Goal: Task Accomplishment & Management: Manage account settings

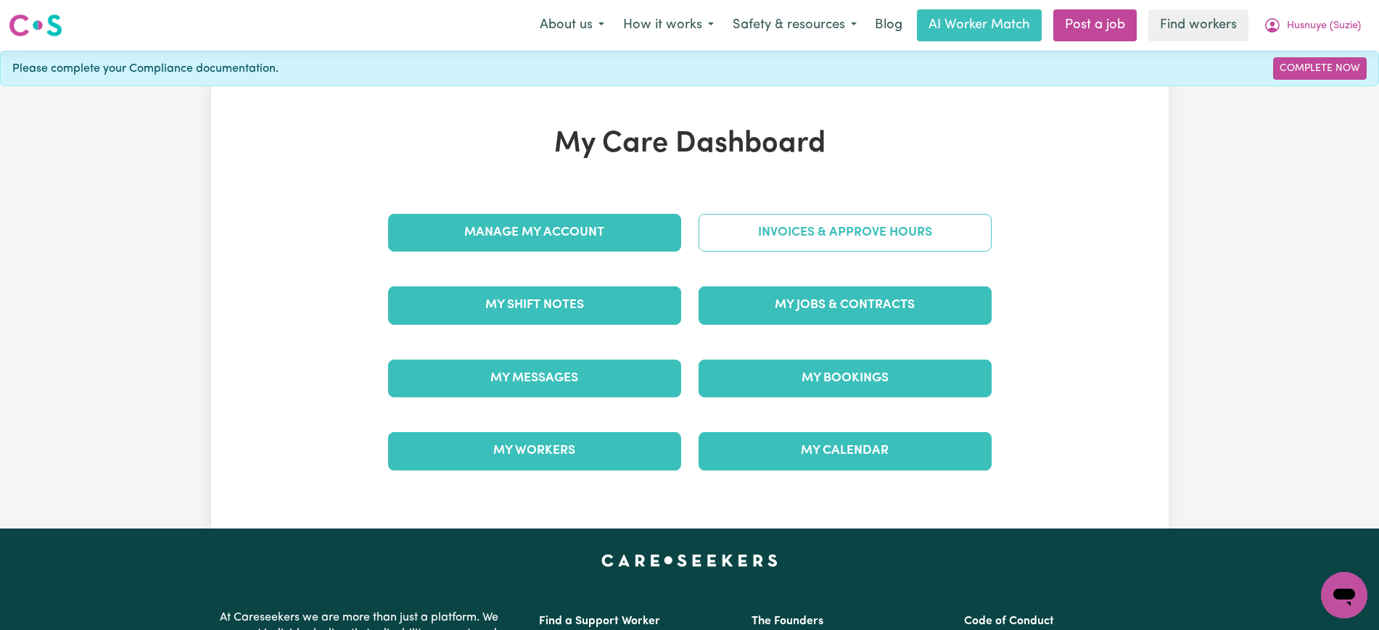
click at [742, 238] on link "Invoices & Approve Hours" at bounding box center [845, 233] width 293 height 38
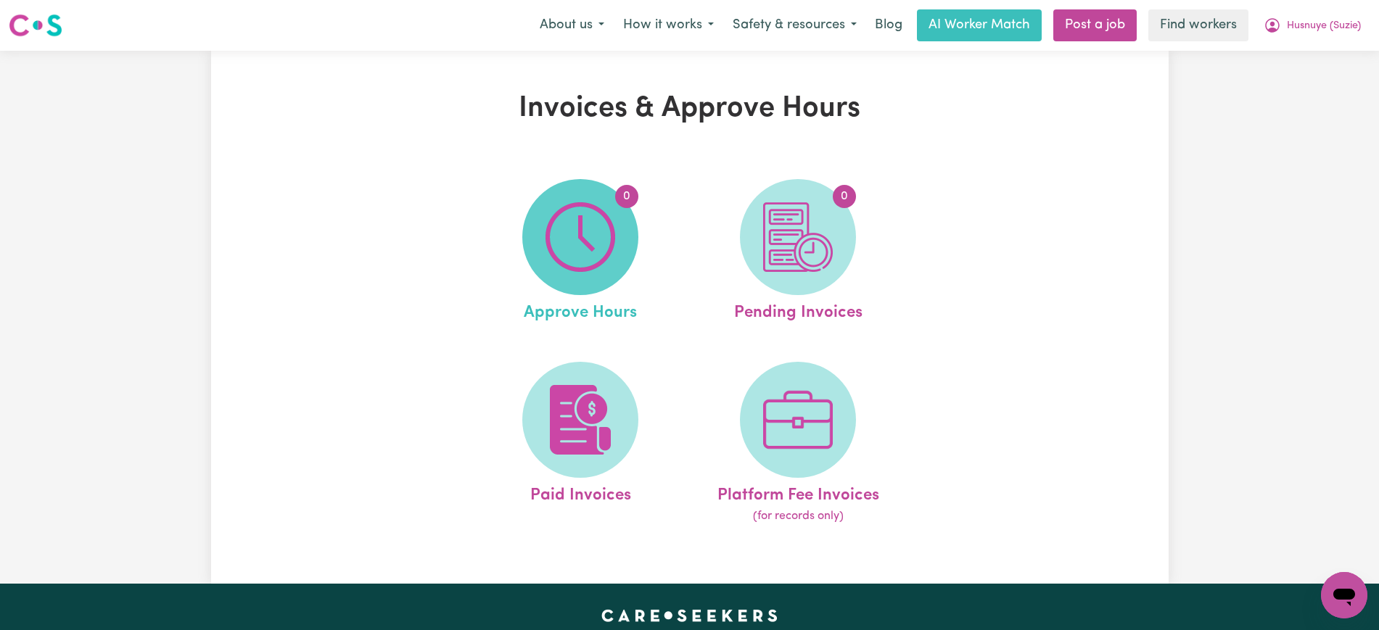
click at [589, 237] on img at bounding box center [580, 237] width 70 height 70
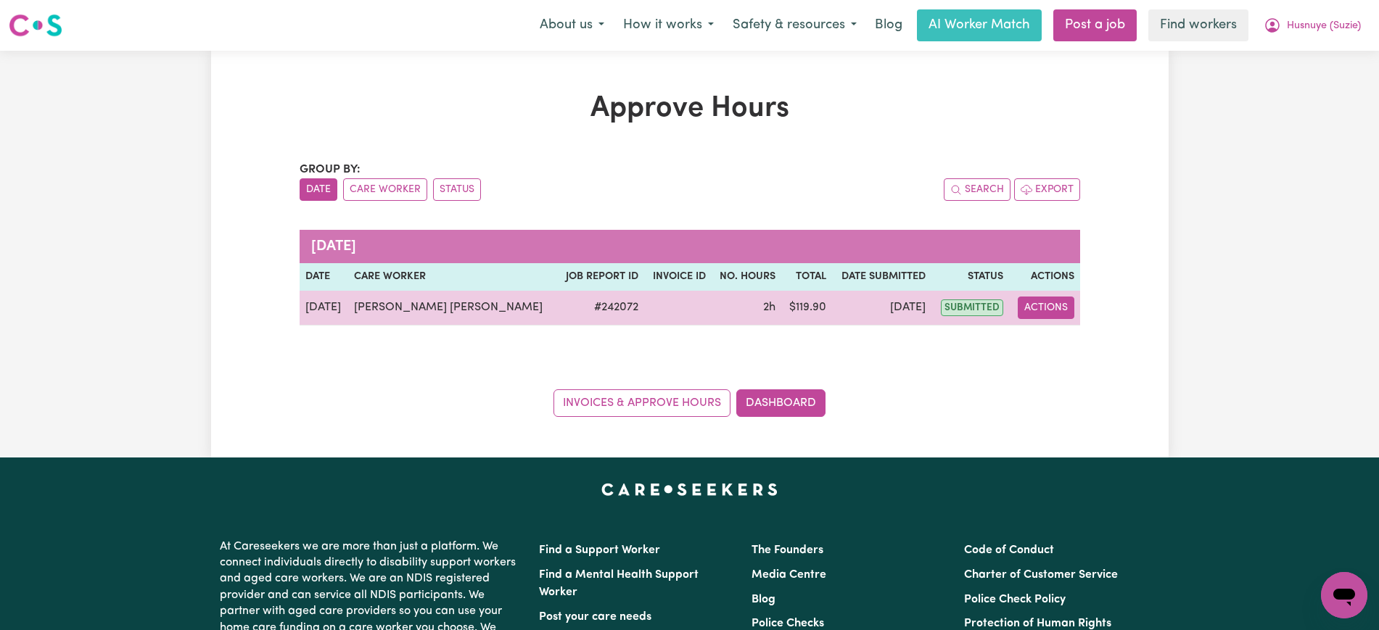
click at [1037, 302] on button "Actions" at bounding box center [1046, 308] width 57 height 22
click at [1047, 345] on link "View Job Report" at bounding box center [1090, 341] width 124 height 29
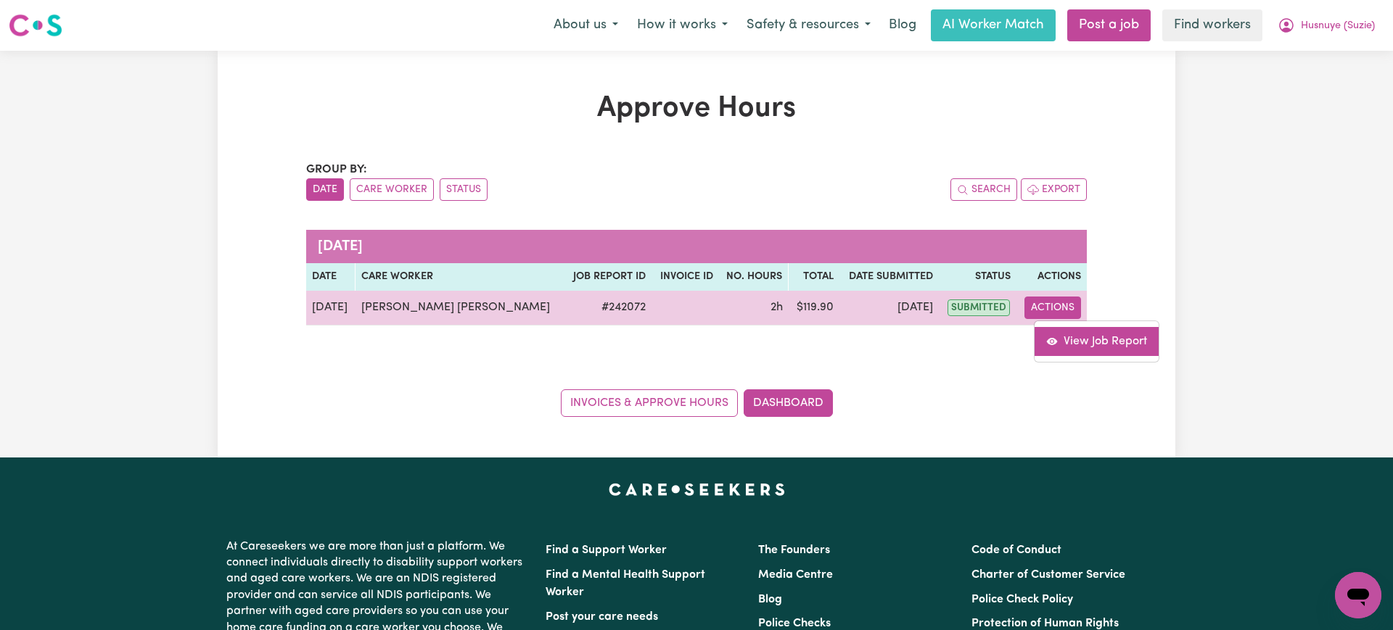
select select "pm"
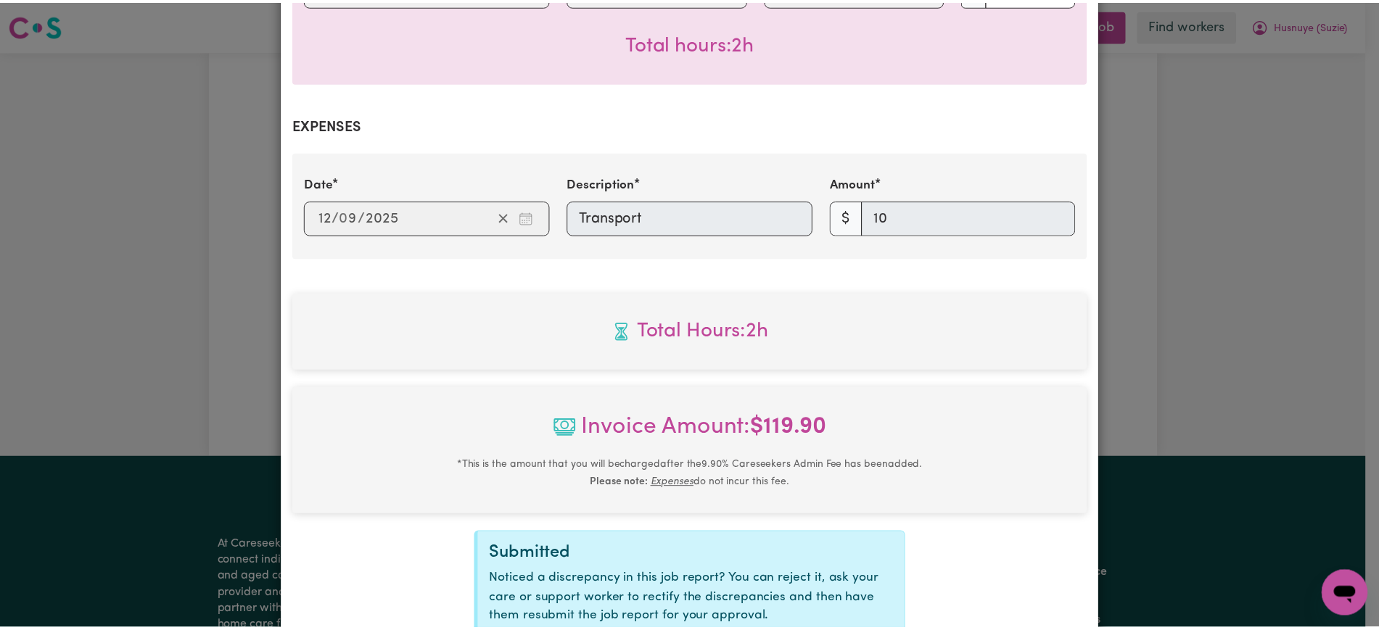
scroll to position [596, 0]
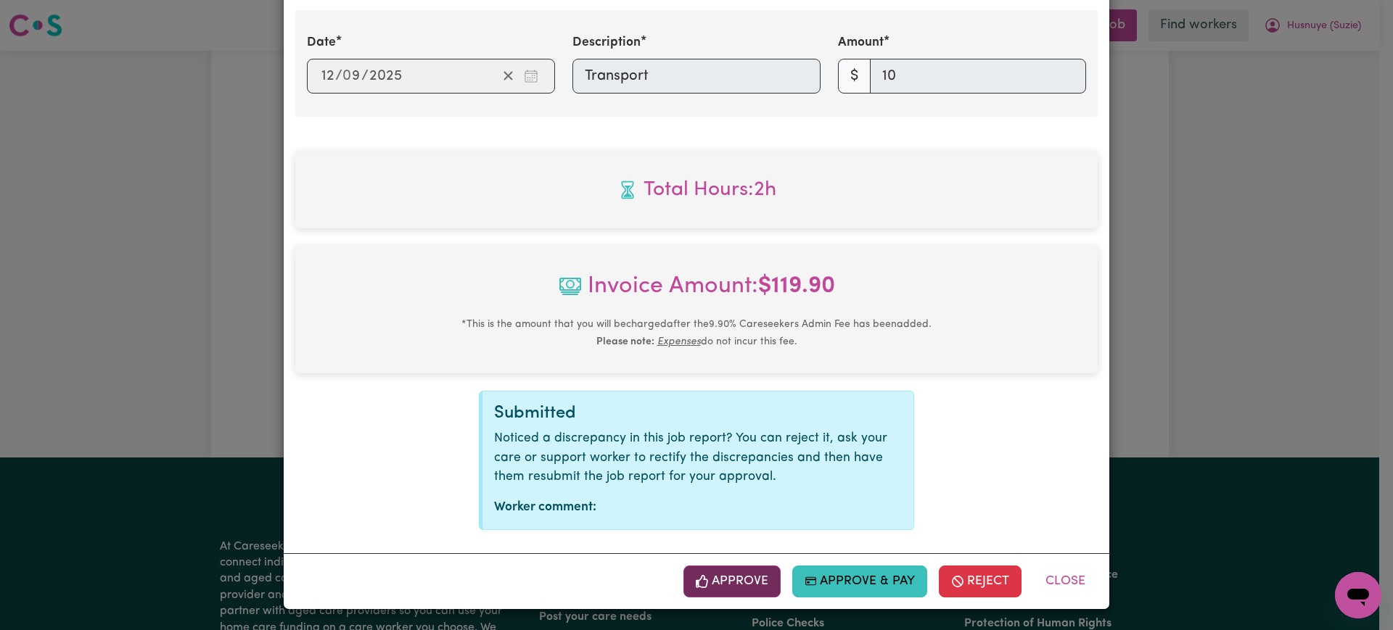
click at [754, 582] on button "Approve" at bounding box center [731, 582] width 97 height 32
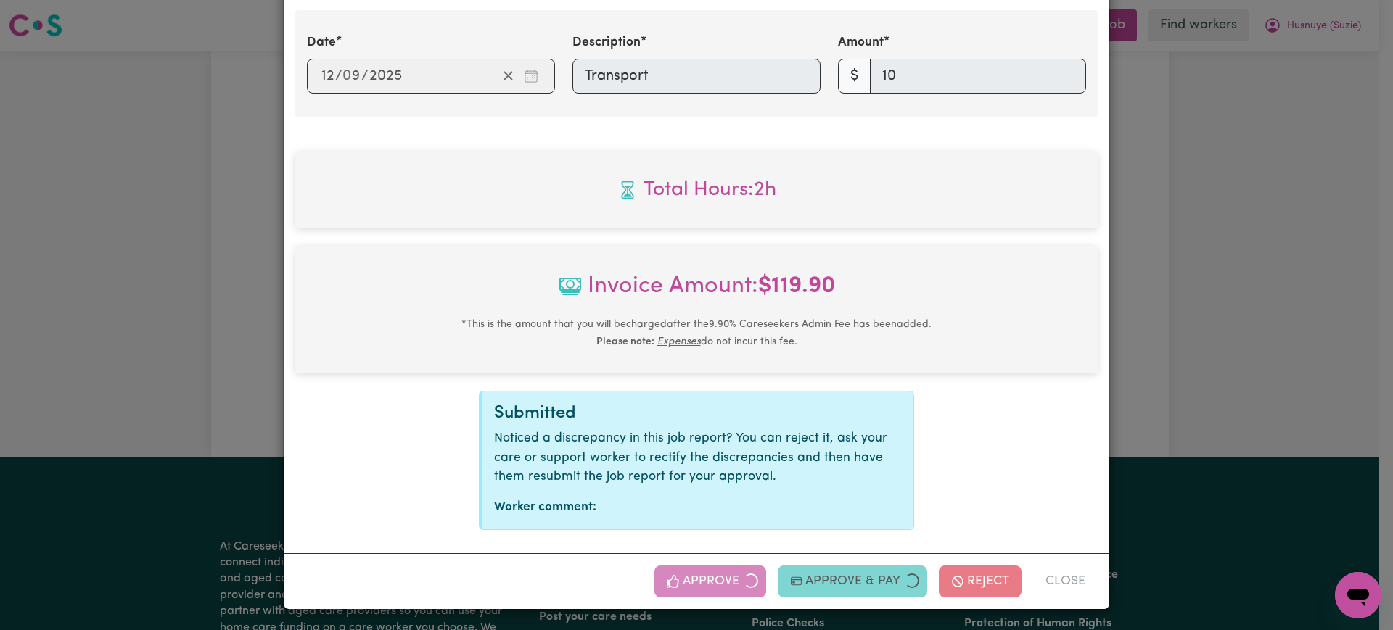
click at [1248, 280] on div "Job Report # 242072 - [PERSON_NAME] [PERSON_NAME] Summary Job report # 242072 C…" at bounding box center [696, 315] width 1393 height 630
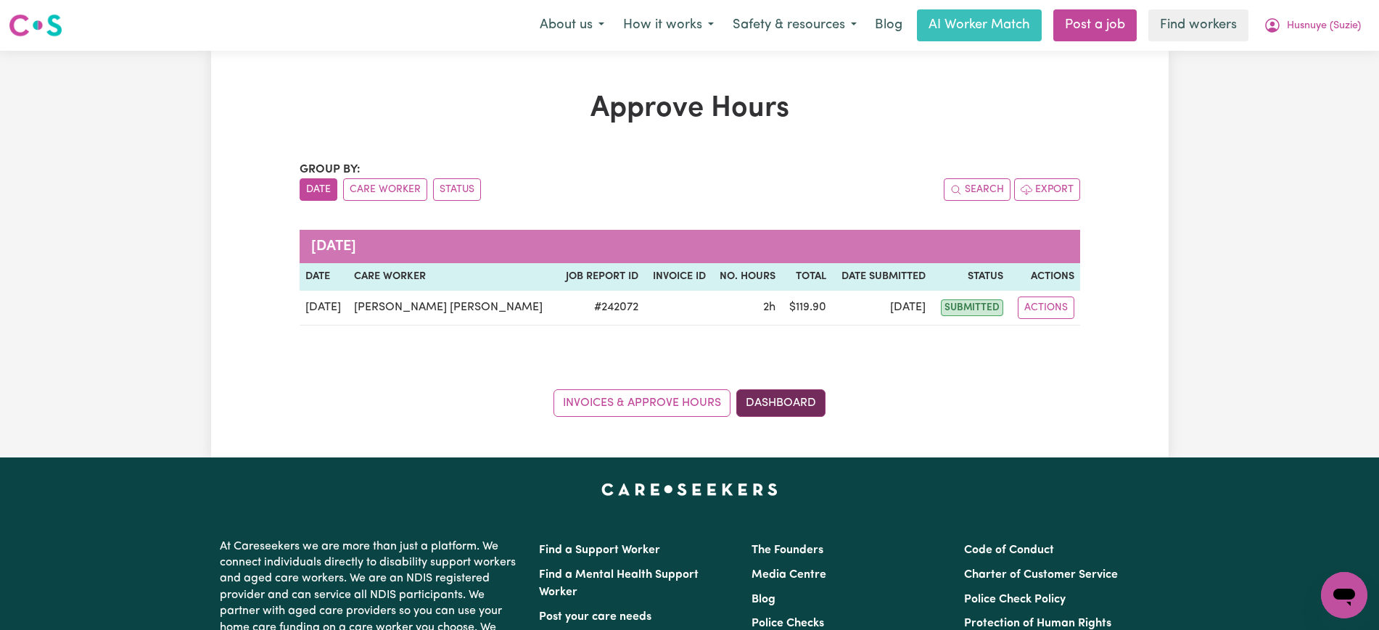
click at [798, 402] on link "Dashboard" at bounding box center [780, 404] width 89 height 28
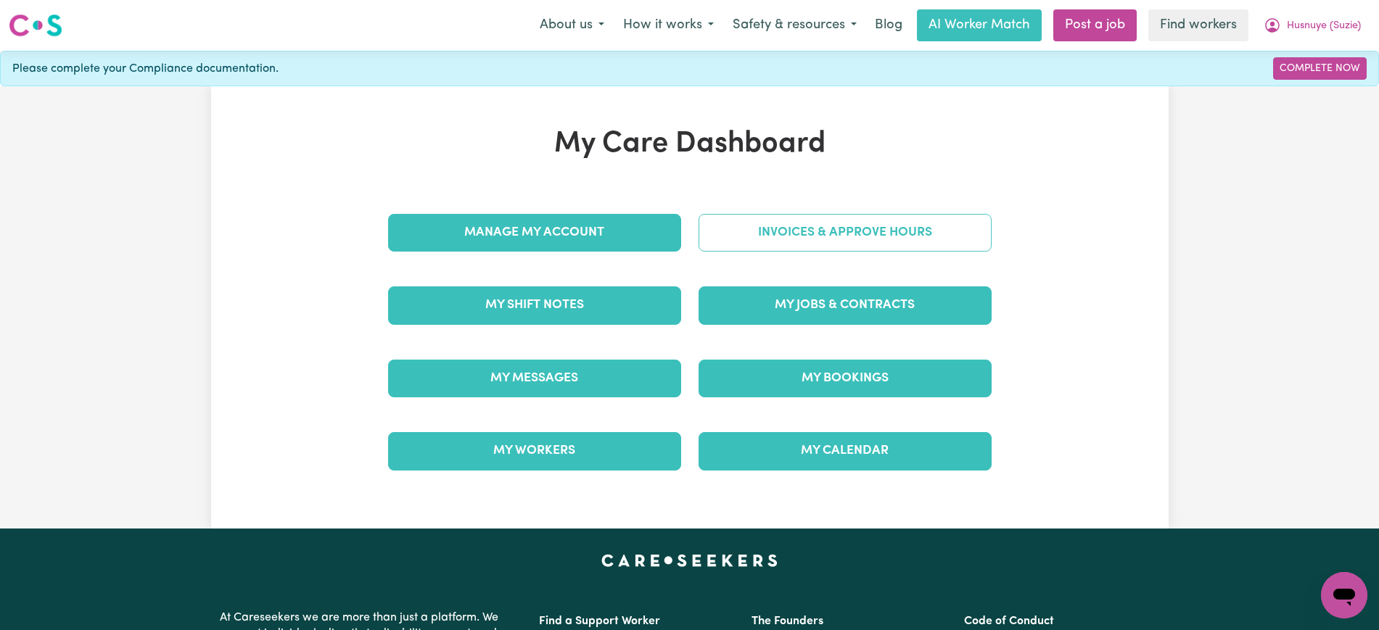
click at [811, 226] on link "Invoices & Approve Hours" at bounding box center [845, 233] width 293 height 38
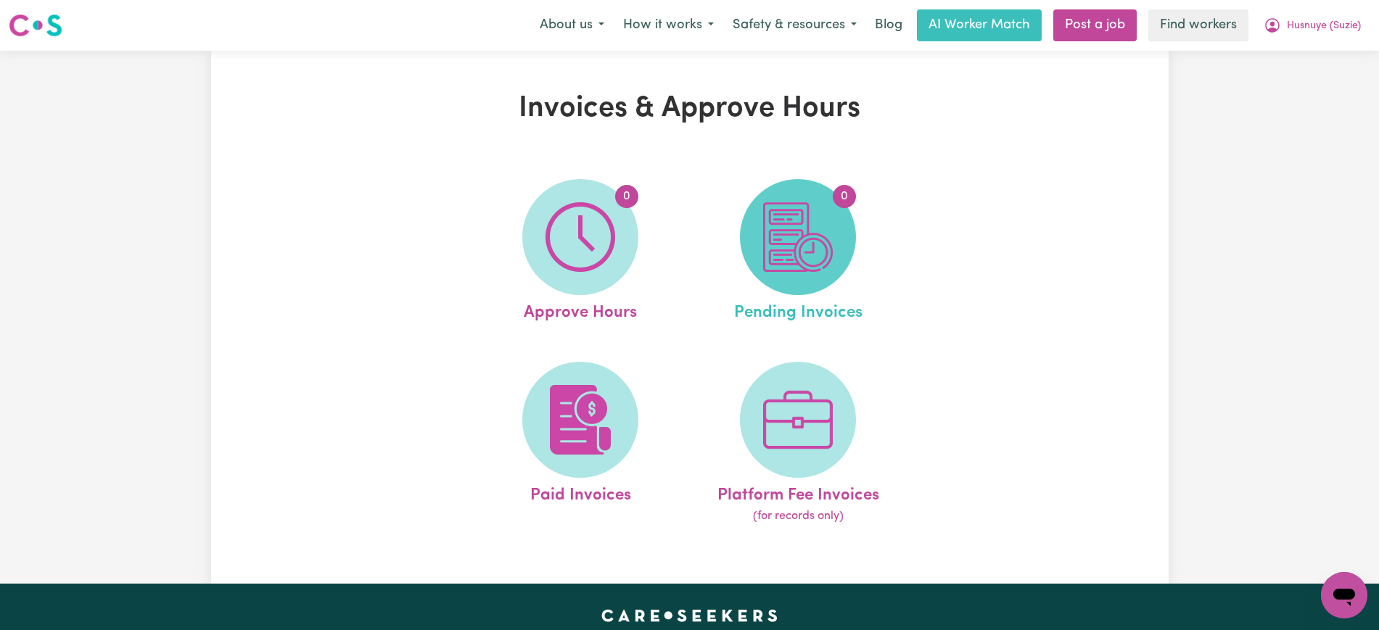
click at [838, 269] on span "0" at bounding box center [798, 237] width 116 height 116
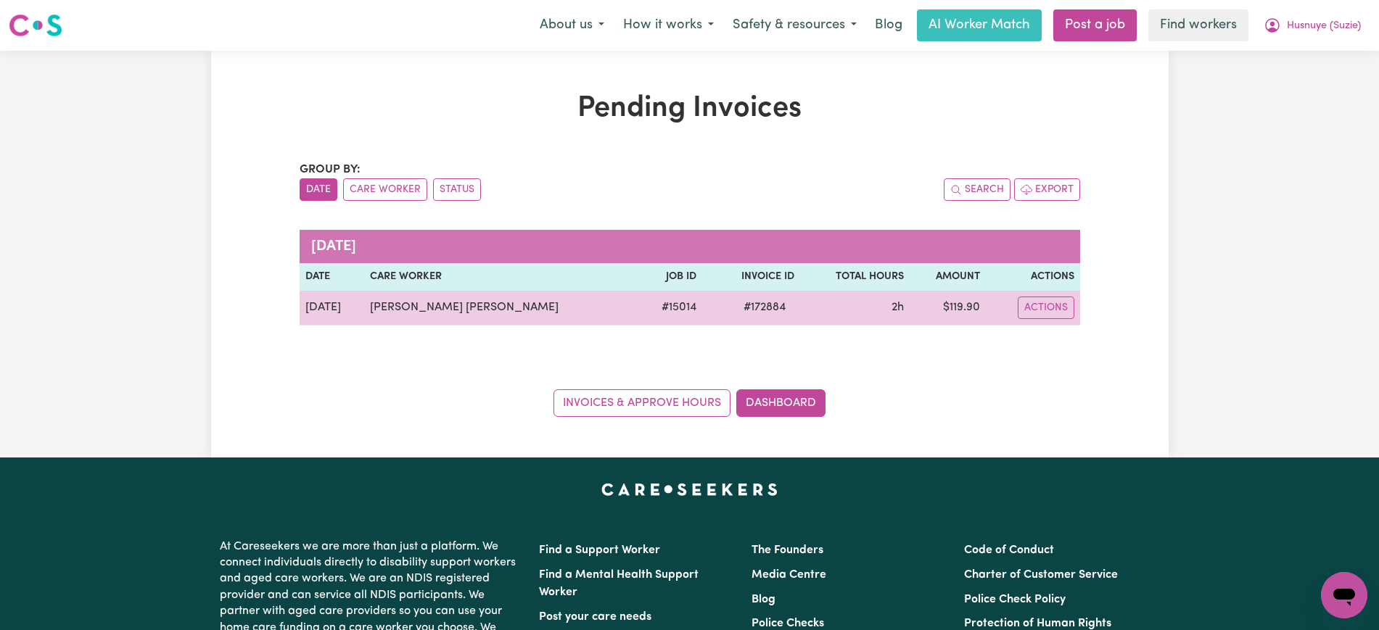
click at [735, 308] on span "# 172884" at bounding box center [764, 307] width 59 height 17
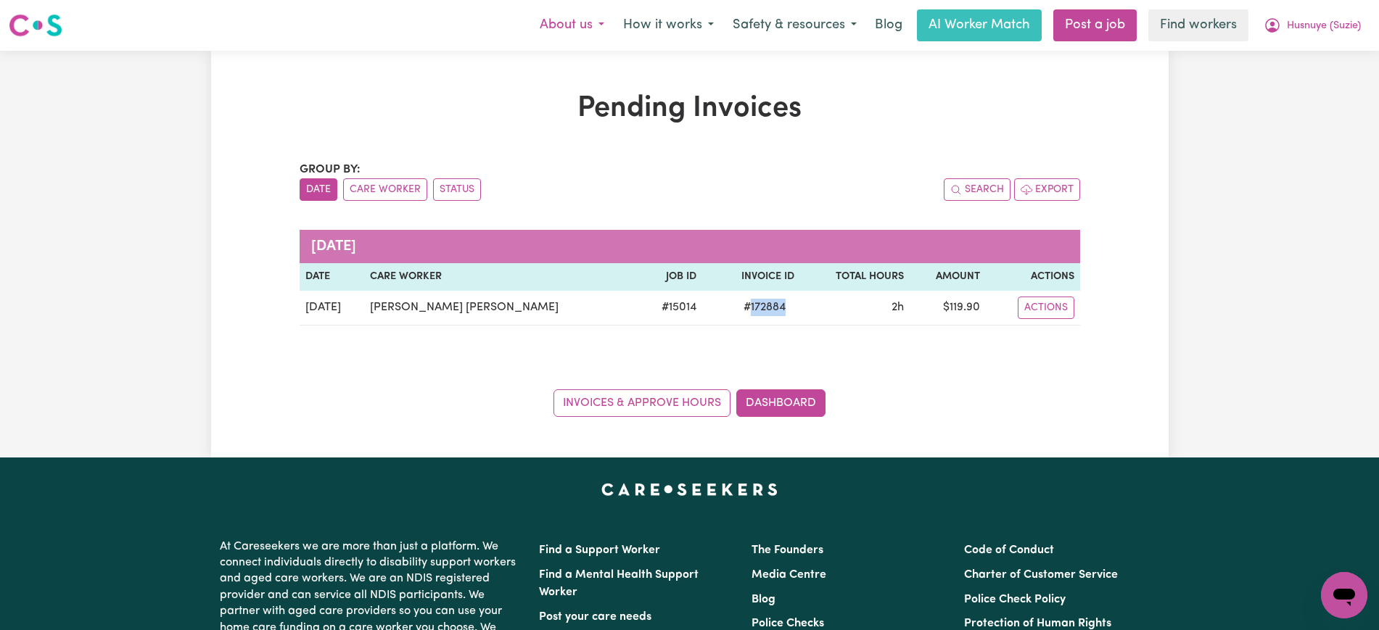
copy span "172884"
click at [1315, 26] on span "Husnuye (Suzie)" at bounding box center [1324, 26] width 74 height 16
click at [1298, 78] on link "Logout" at bounding box center [1312, 84] width 115 height 28
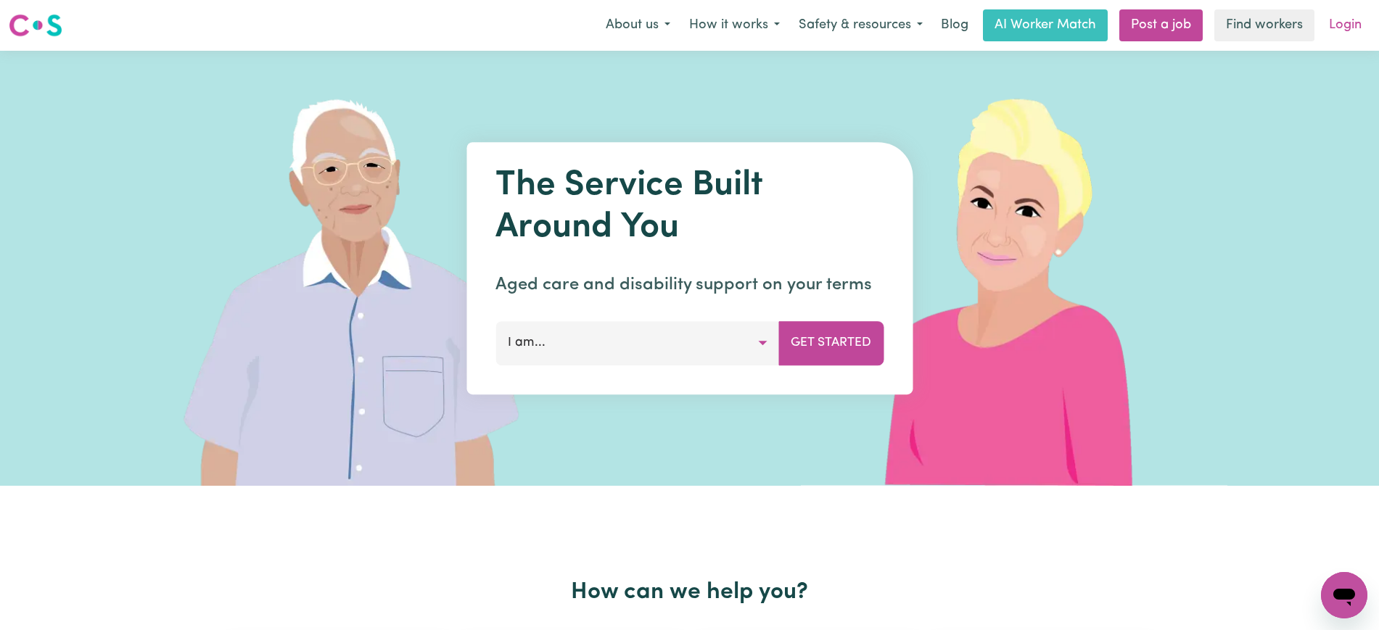
click at [1348, 24] on link "Login" at bounding box center [1345, 25] width 50 height 32
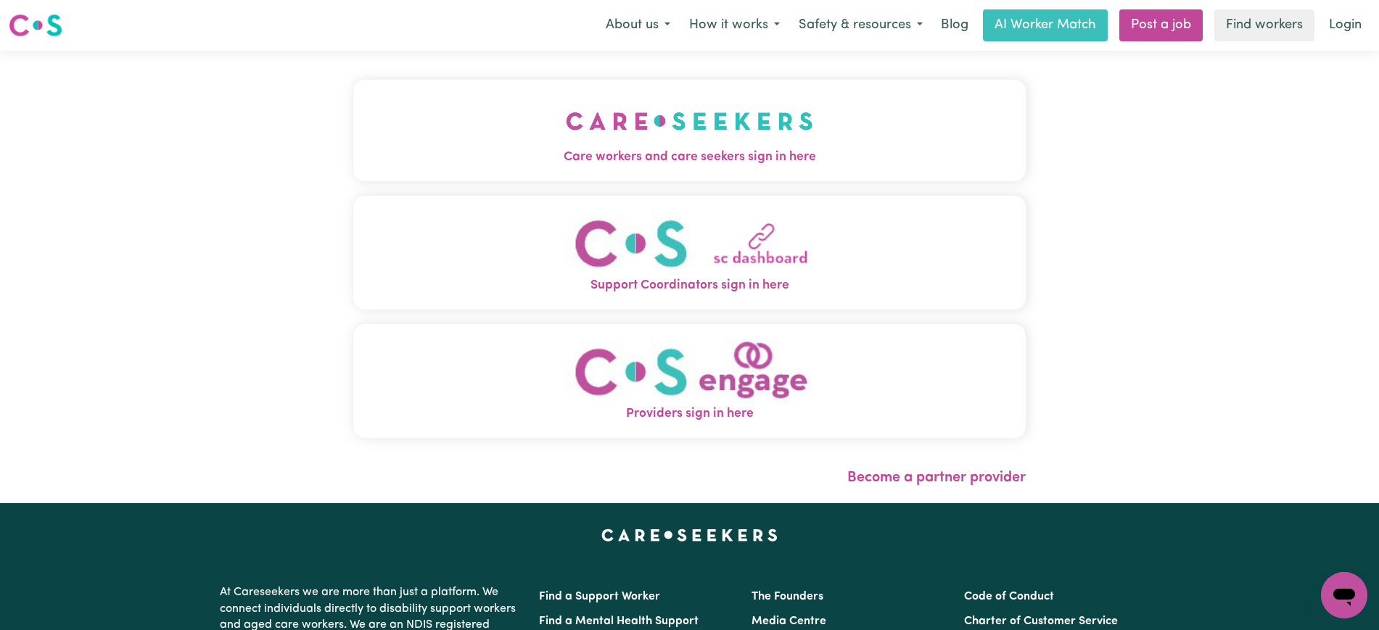
click at [617, 130] on img "Care workers and care seekers sign in here" at bounding box center [689, 121] width 247 height 54
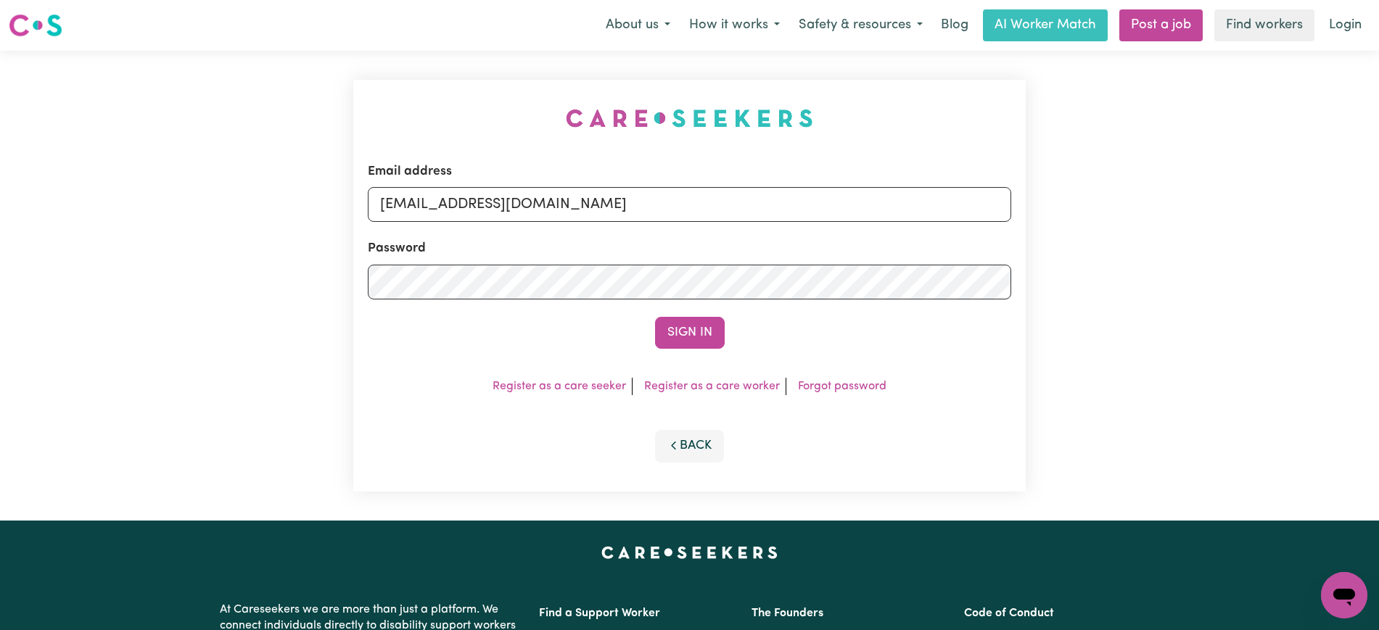
drag, startPoint x: 359, startPoint y: 65, endPoint x: 698, endPoint y: 162, distance: 352.6
click at [357, 63] on div "Email address [EMAIL_ADDRESS][DOMAIN_NAME] Password Sign In Register as a care …" at bounding box center [690, 286] width 690 height 470
drag, startPoint x: 456, startPoint y: 208, endPoint x: 1137, endPoint y: 207, distance: 681.8
click at [1137, 207] on div "Email address [EMAIL_ADDRESS][DOMAIN_NAME] Password Sign In Register as a care …" at bounding box center [689, 286] width 1379 height 470
type input "[EMAIL_ADDRESS][DOMAIN_NAME]"
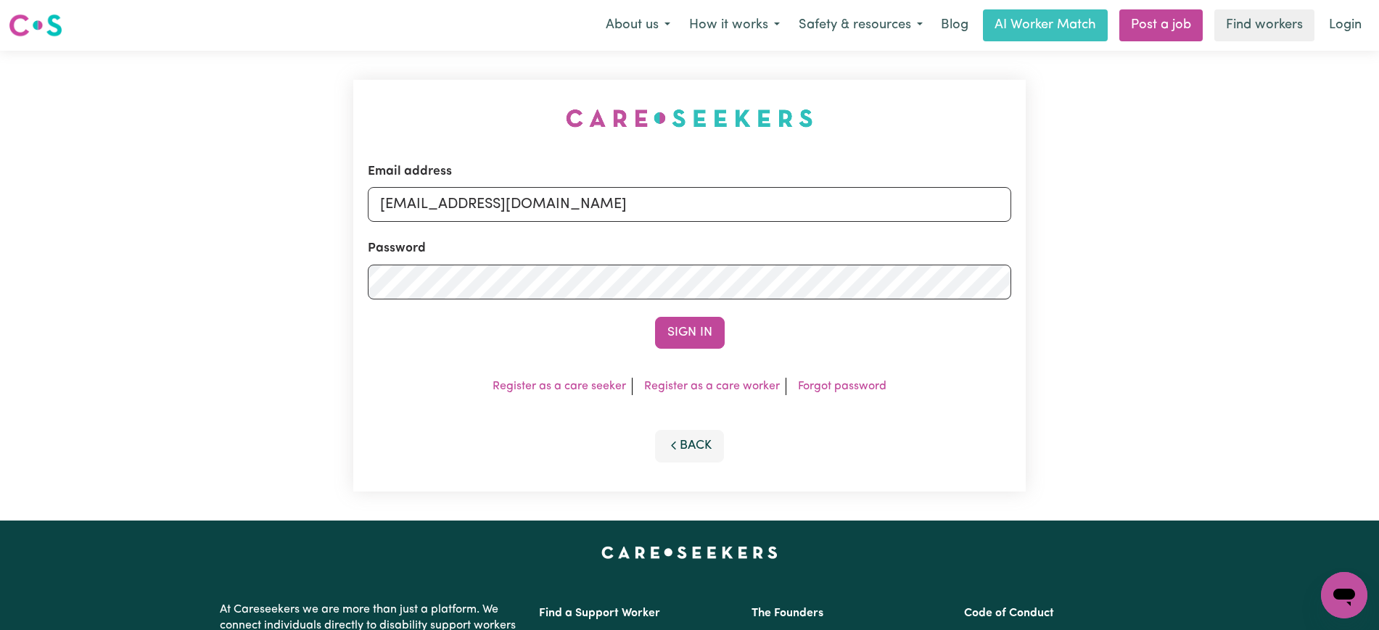
click at [655, 317] on button "Sign In" at bounding box center [690, 333] width 70 height 32
